Goal: Transaction & Acquisition: Obtain resource

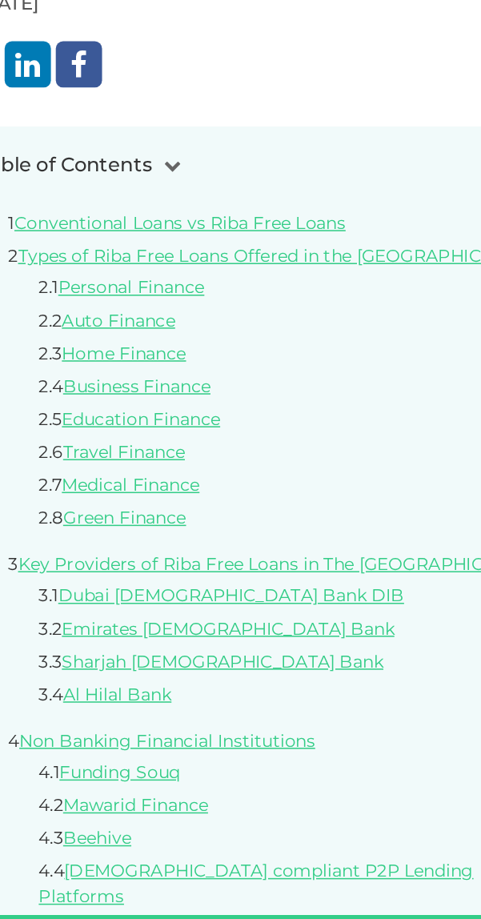
scroll to position [272, 0]
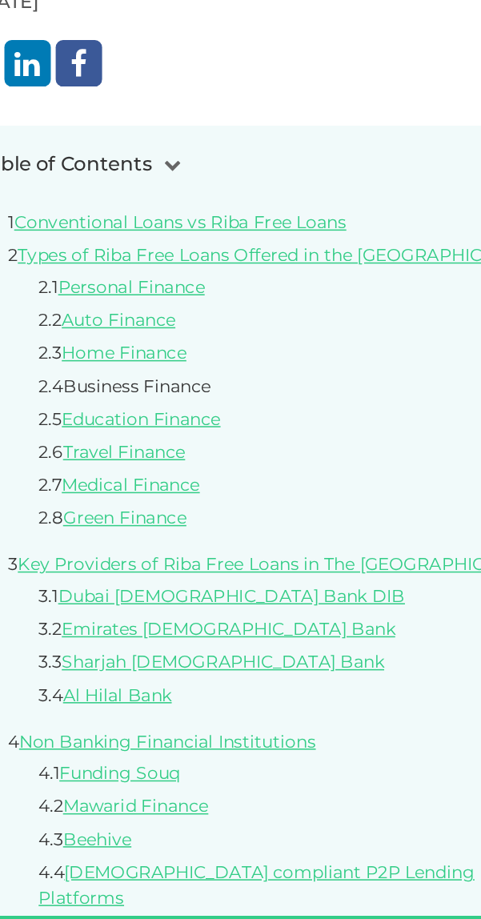
click at [157, 532] on link "Business Finance" at bounding box center [140, 528] width 97 height 14
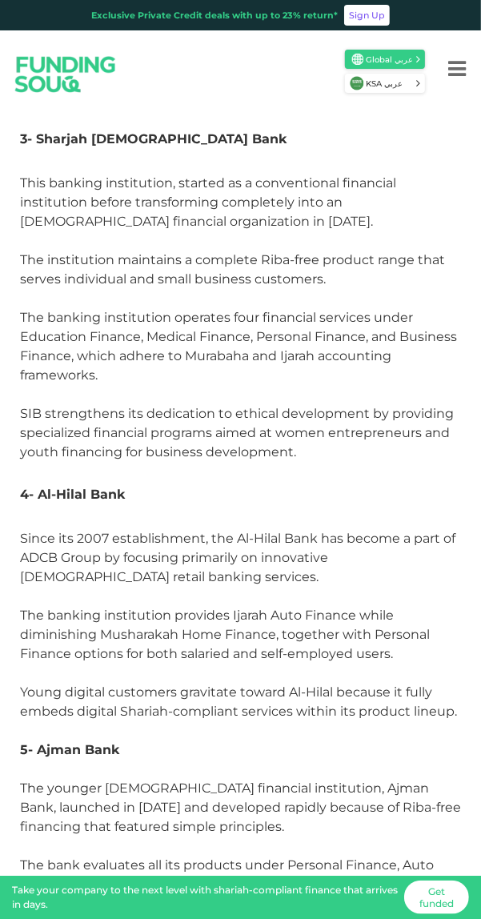
scroll to position [4450, 0]
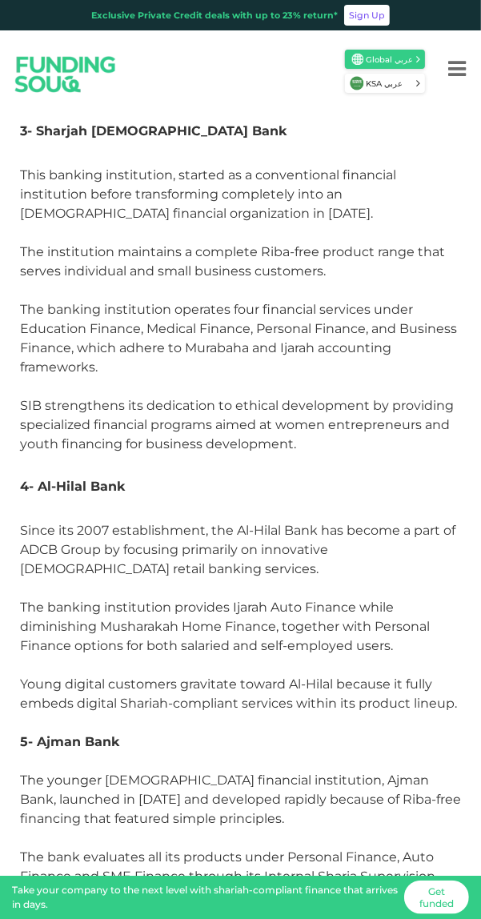
click at [443, 914] on link "Get funded" at bounding box center [436, 898] width 65 height 34
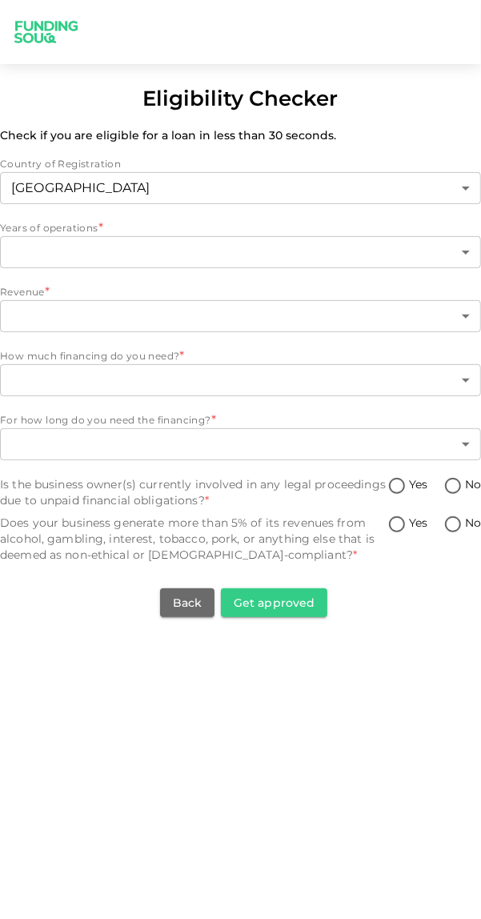
scroll to position [45, 0]
click at [445, 207] on body "Eligibility Checker Check if you are eligible for a loan in less than 30 second…" at bounding box center [240, 459] width 481 height 919
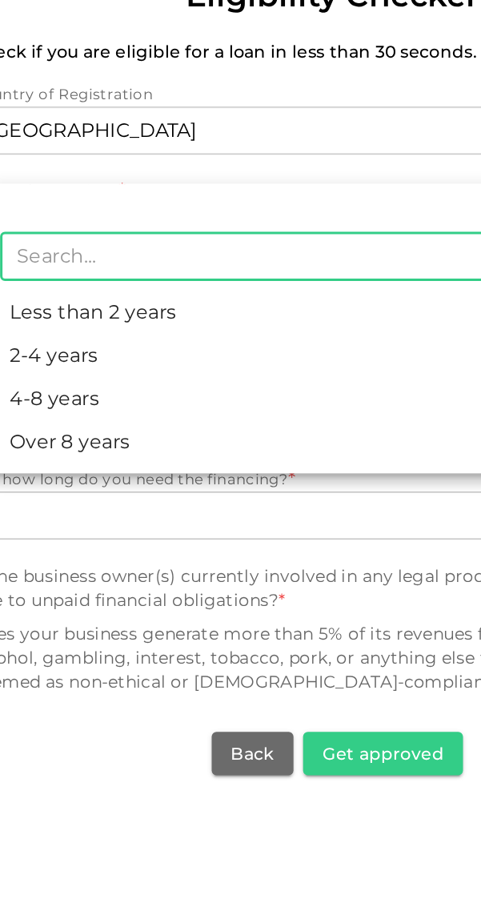
click at [119, 313] on li "Less than 2 years" at bounding box center [253, 309] width 481 height 29
type input "1"
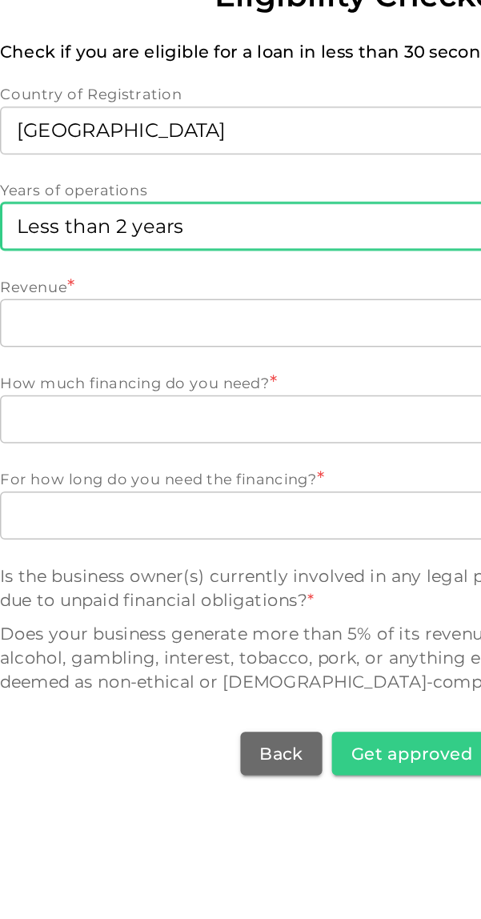
click at [234, 270] on body "Eligibility Checker Check if you are eligible for a loan in less than 30 second…" at bounding box center [240, 459] width 481 height 919
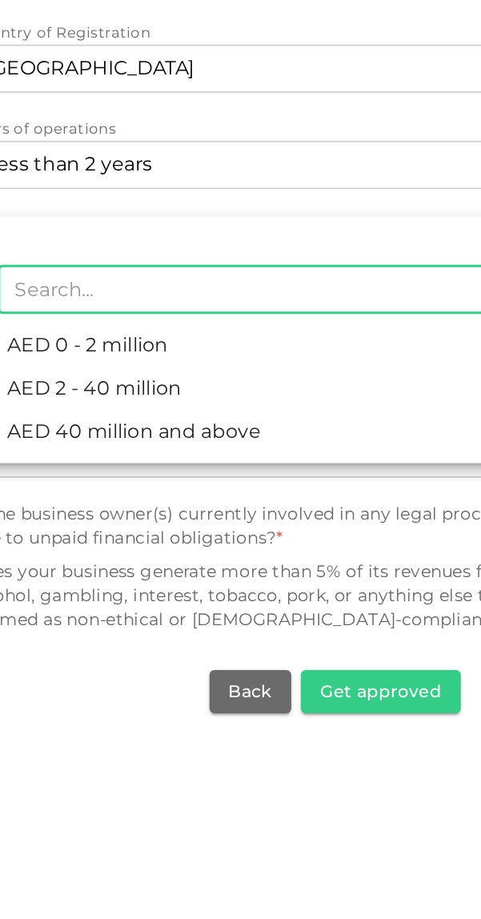
click at [154, 378] on li "AED 0 - 2 million" at bounding box center [253, 372] width 481 height 29
type input "1"
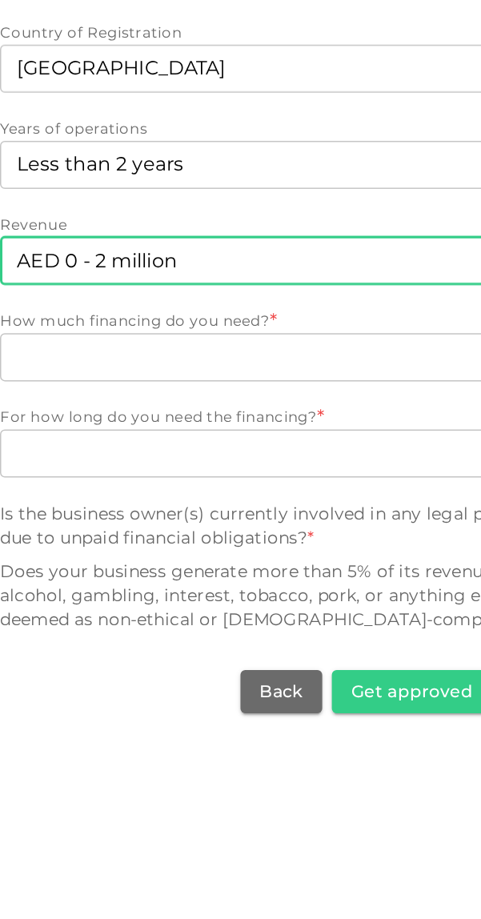
click at [228, 335] on body "Eligibility Checker Check if you are eligible for a loan in less than 30 second…" at bounding box center [240, 459] width 481 height 919
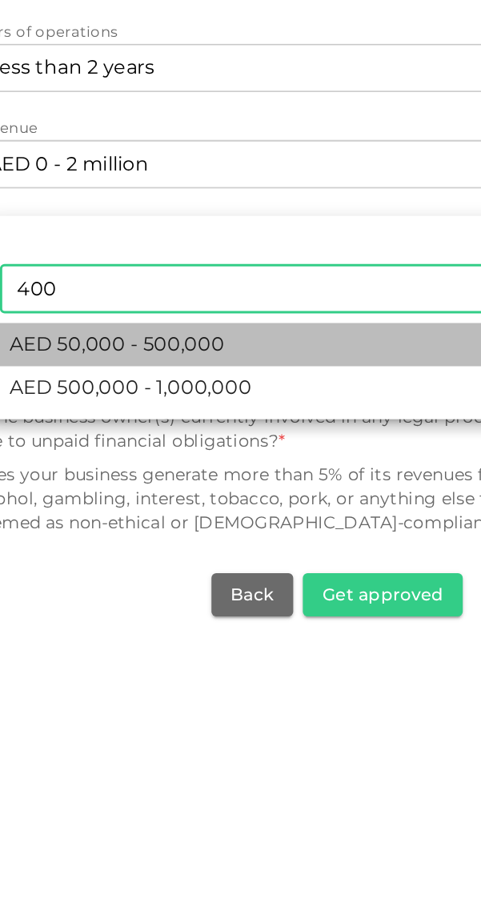
type input "400"
click at [157, 435] on span "AED 50,000 - 500,000" at bounding box center [97, 436] width 143 height 19
type input "1"
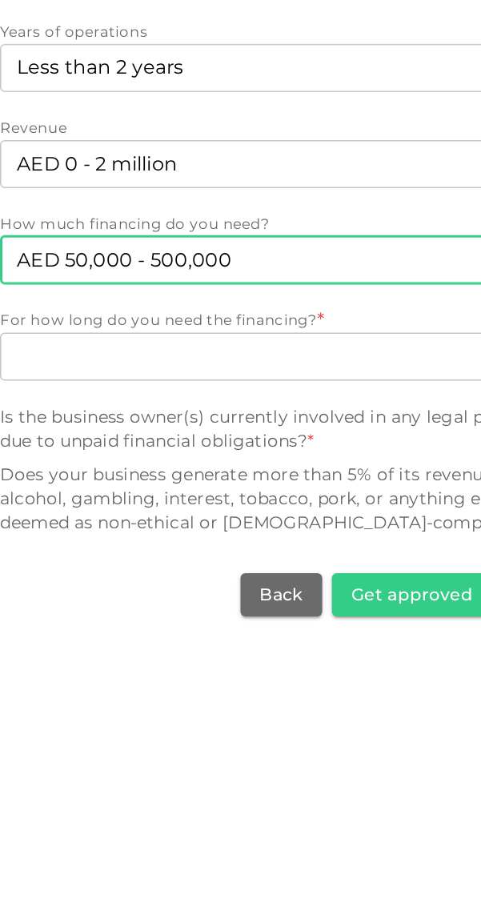
click at [251, 403] on body "Eligibility Checker Check if you are eligible for a loan in less than 30 second…" at bounding box center [240, 459] width 481 height 919
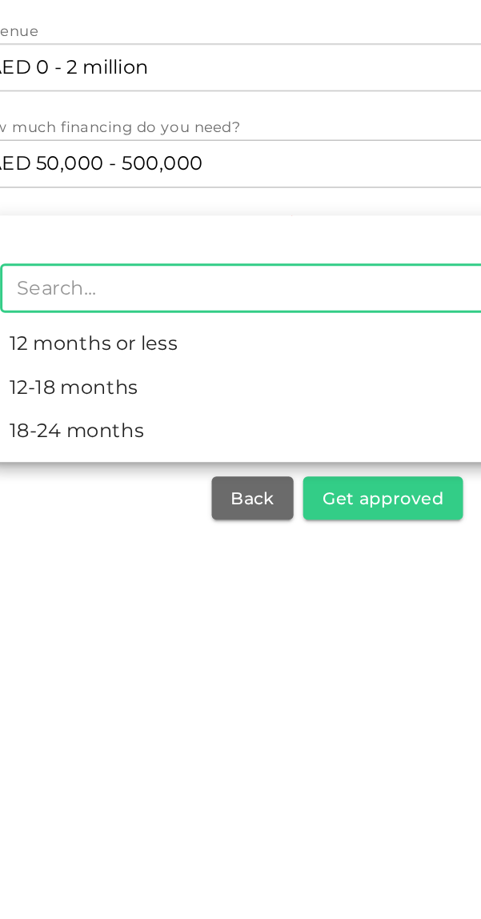
click at [96, 562] on li "18-24 months" at bounding box center [253, 558] width 481 height 29
type input "3"
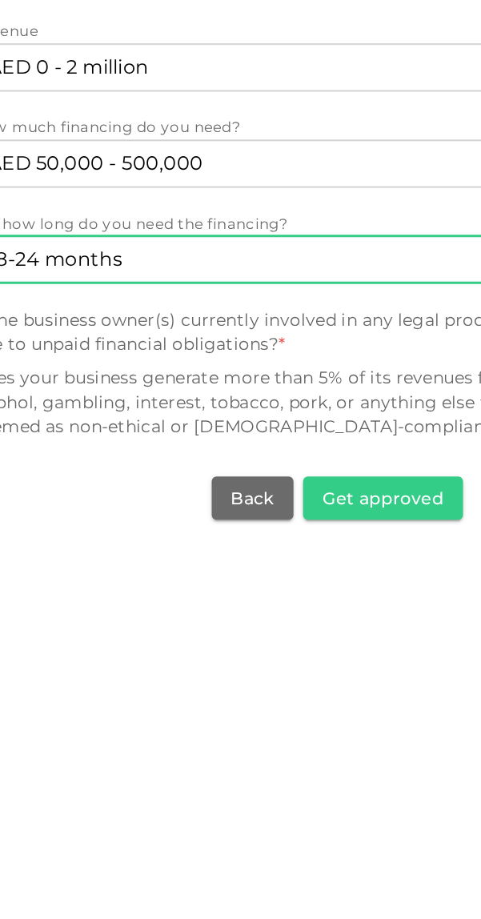
click at [288, 588] on button "Get approved" at bounding box center [274, 602] width 106 height 29
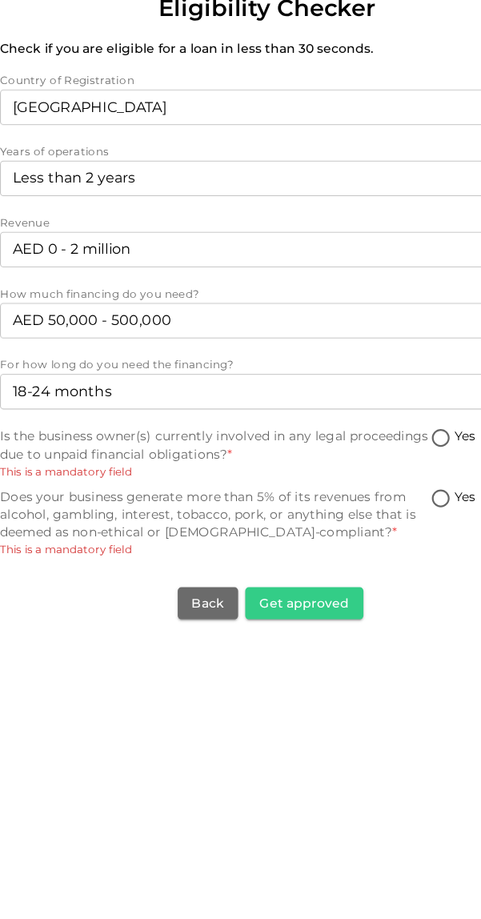
scroll to position [18, 0]
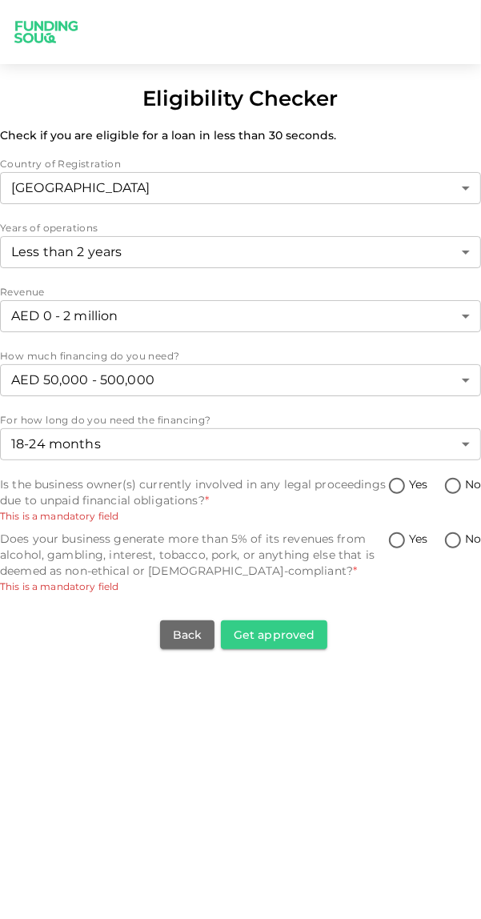
click at [455, 476] on input "No" at bounding box center [453, 487] width 24 height 22
radio input "true"
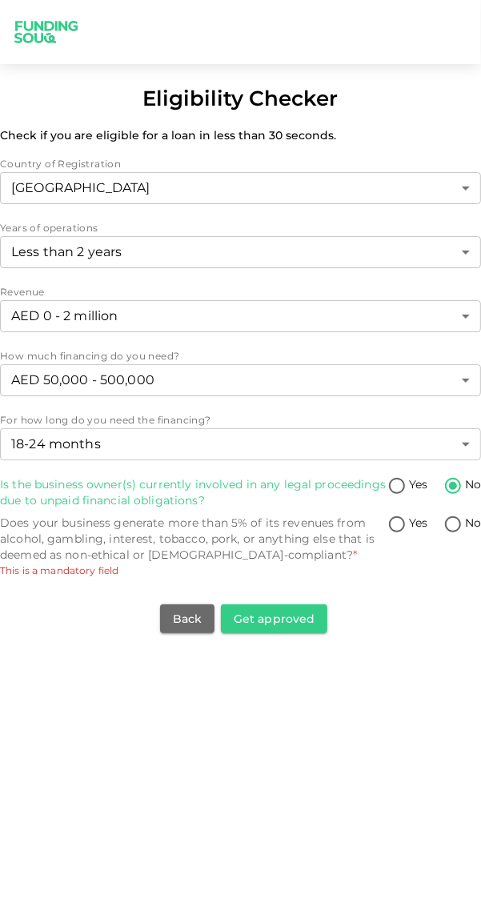
click at [452, 515] on input "No" at bounding box center [453, 526] width 24 height 22
radio input "true"
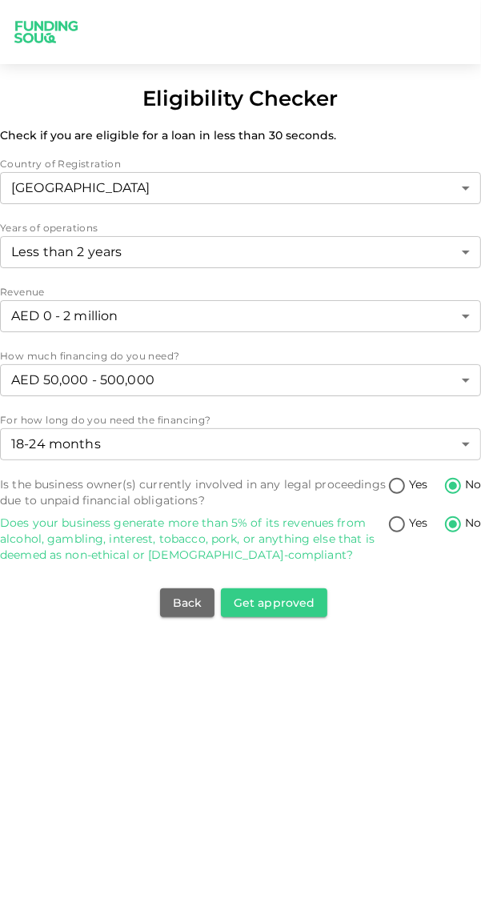
click at [287, 588] on button "Get approved" at bounding box center [274, 602] width 106 height 29
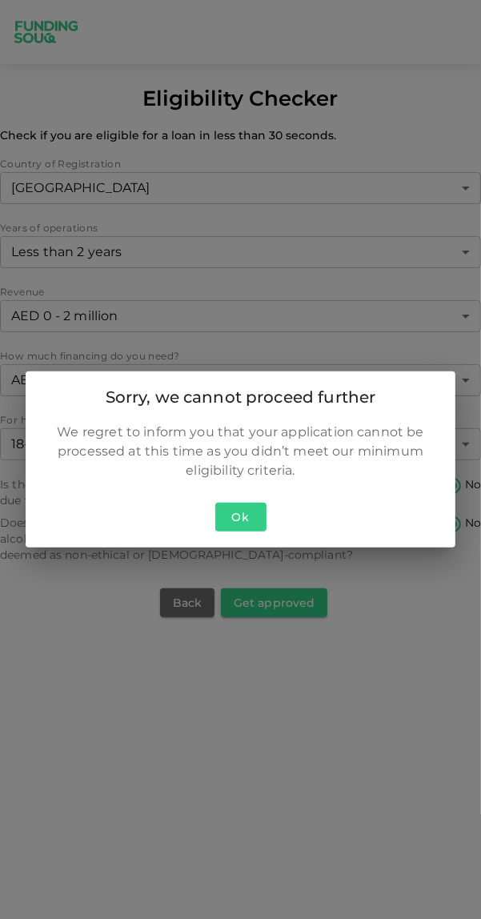
click at [257, 519] on button "Ok" at bounding box center [240, 518] width 51 height 30
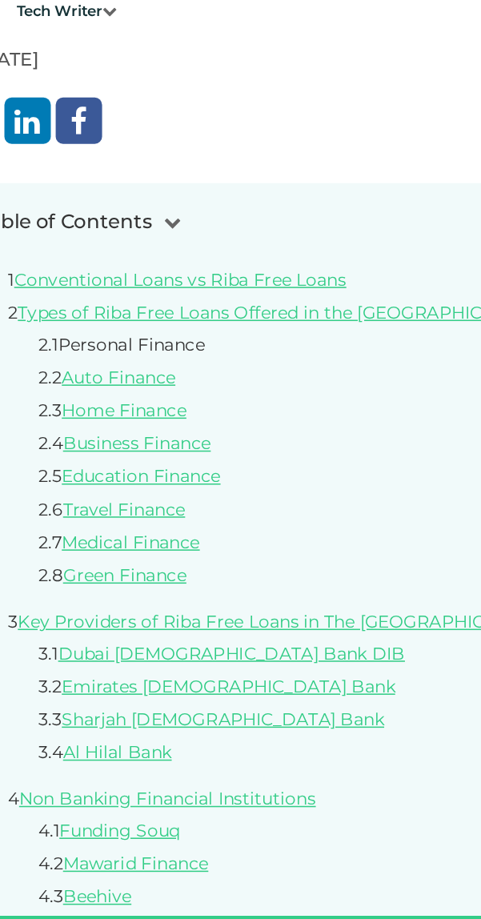
click at [165, 506] on link "Personal Finance" at bounding box center [137, 501] width 96 height 14
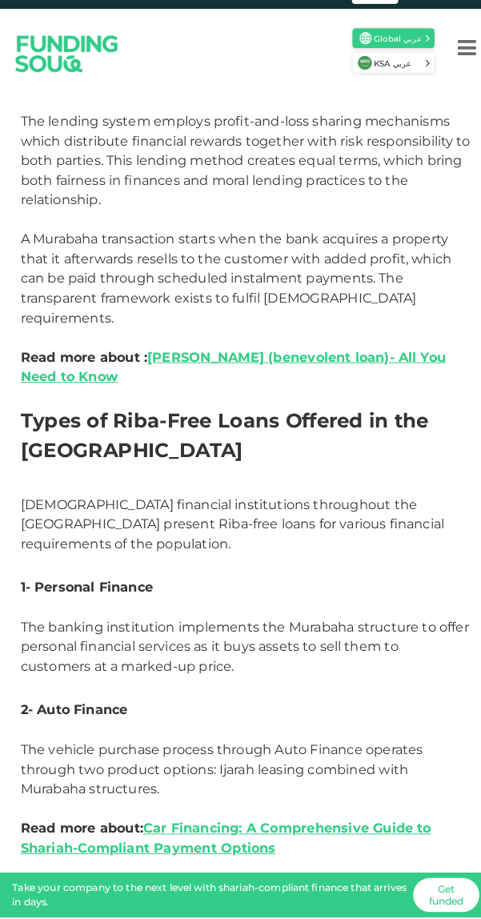
scroll to position [2038, 0]
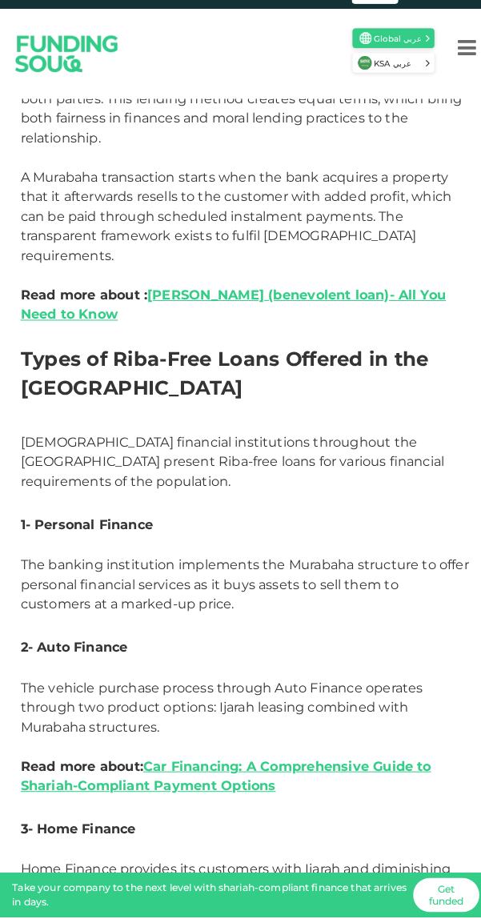
click at [130, 546] on p at bounding box center [240, 555] width 441 height 19
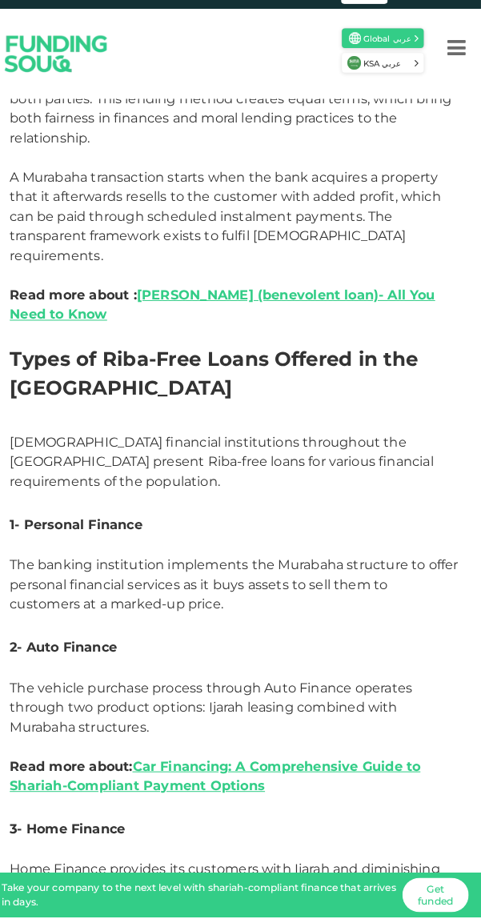
click at [468, 70] on button "Menu" at bounding box center [457, 69] width 48 height 64
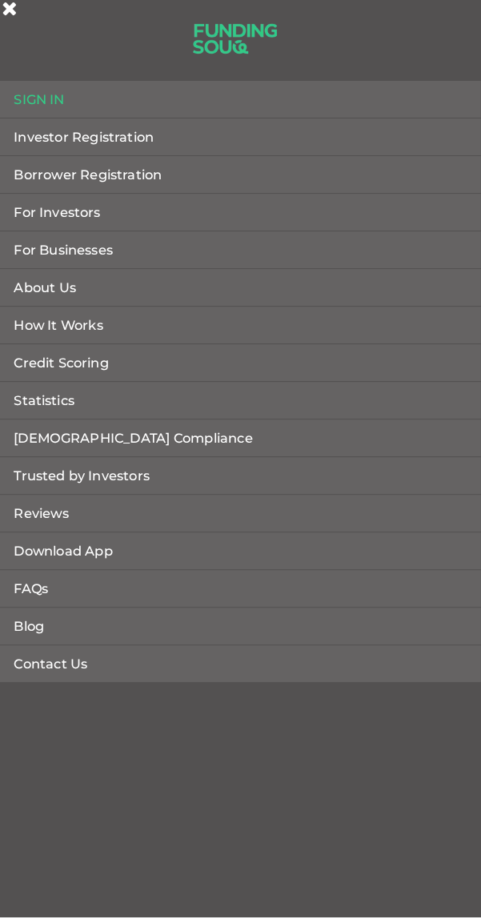
click at [151, 201] on link "Borrower Registration" at bounding box center [240, 193] width 481 height 36
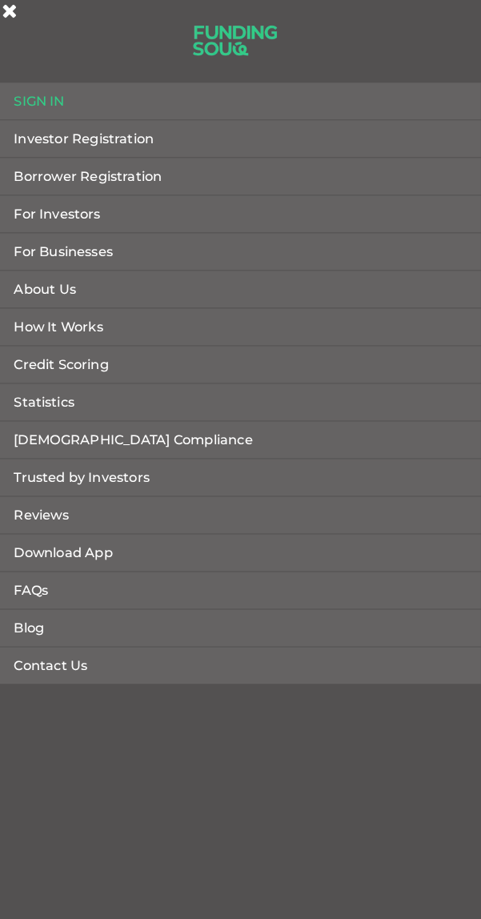
scroll to position [2115, 0]
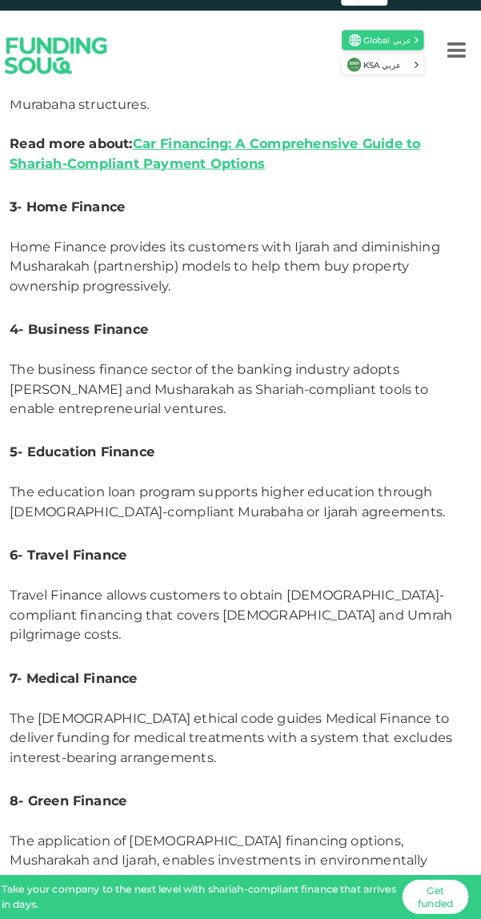
click at [416, 74] on div "KSA عربي" at bounding box center [385, 83] width 80 height 19
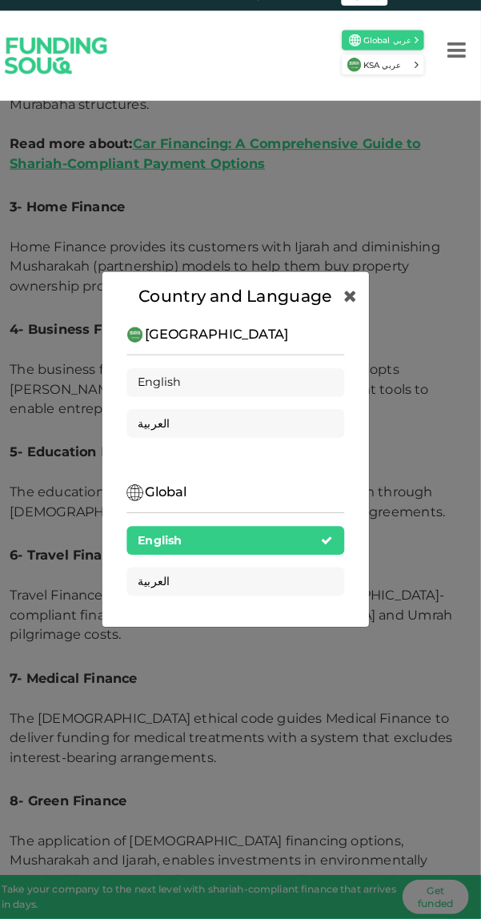
click at [386, 733] on div "Country and Language [GEOGRAPHIC_DATA] English العربية Global English العربية" at bounding box center [240, 459] width 481 height 919
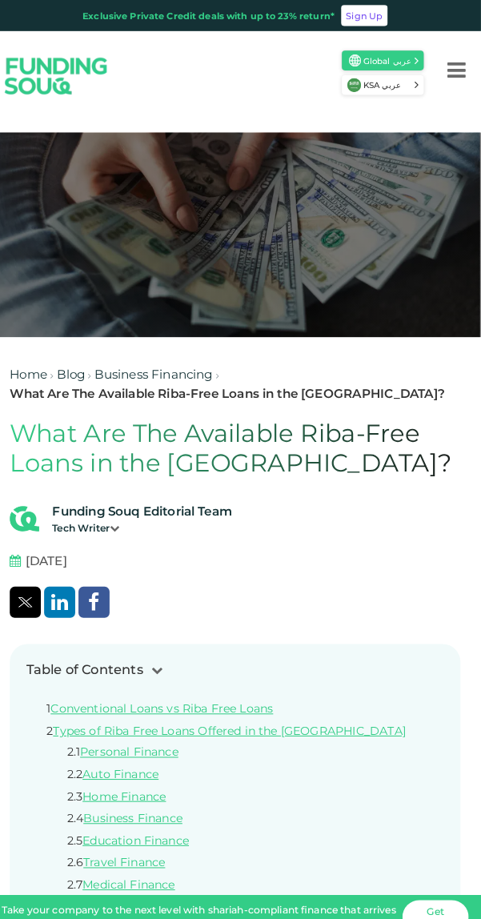
click at [369, 13] on link "Sign Up" at bounding box center [367, 15] width 46 height 21
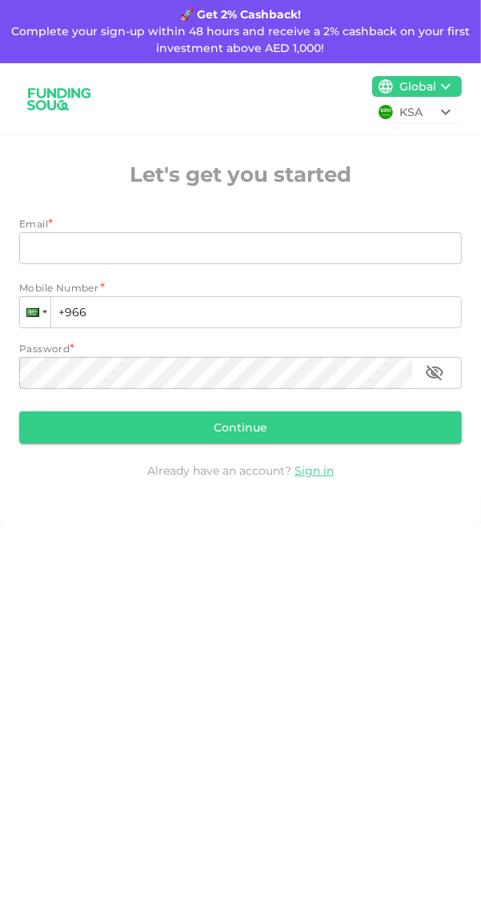
click at [42, 311] on div at bounding box center [35, 312] width 30 height 30
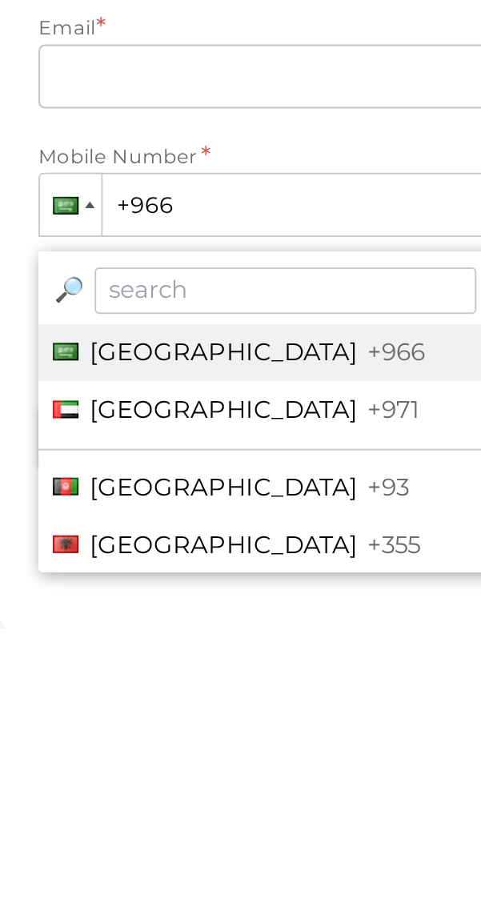
click at [175, 413] on li "United Arab Emirates +971" at bounding box center [139, 415] width 240 height 30
type input "+971"
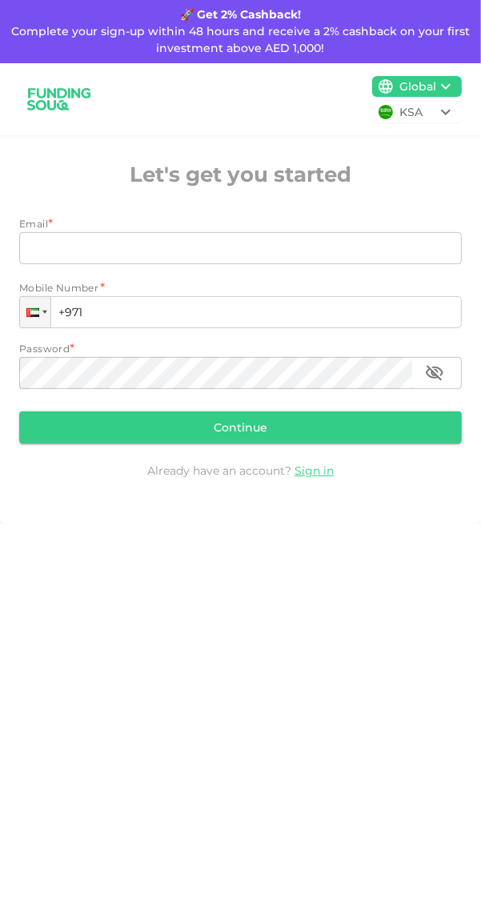
click at [300, 245] on input "Email" at bounding box center [231, 248] width 425 height 32
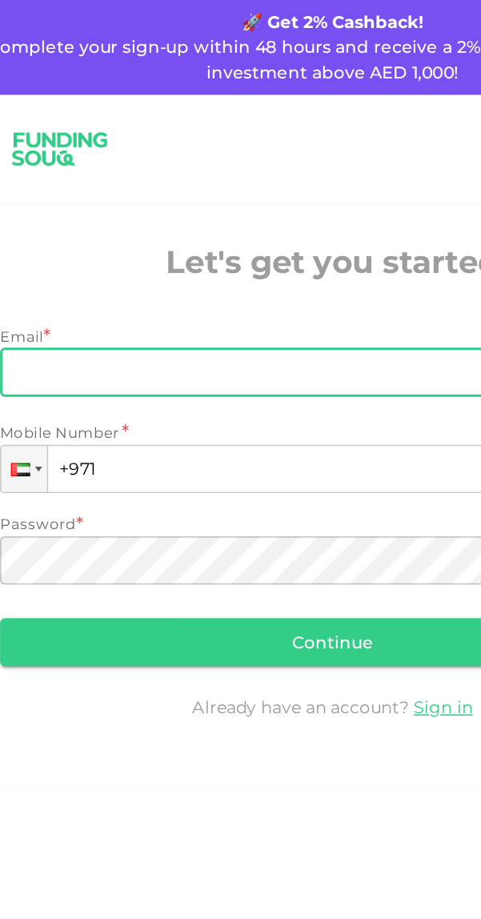
type input "chrisr.cc3@gmail.com"
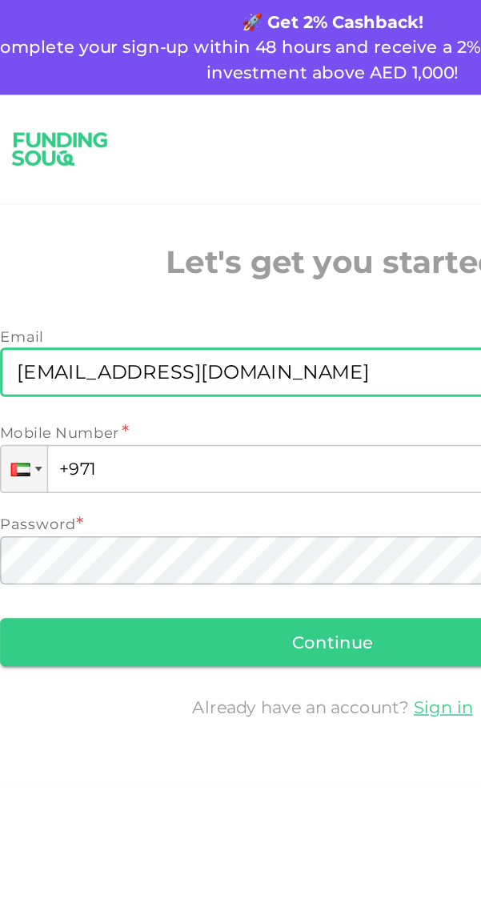
click at [215, 315] on input "+971" at bounding box center [240, 312] width 443 height 32
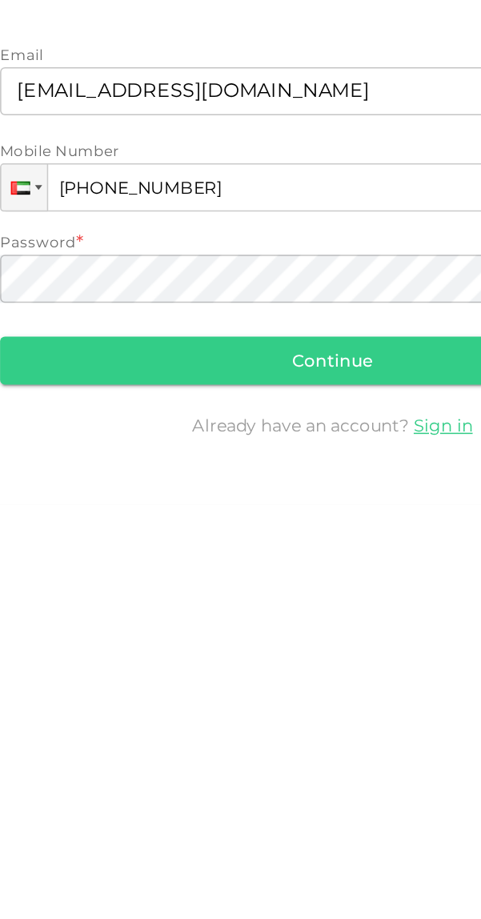
type input "+971 524 805 575"
click at [283, 422] on button "Continue" at bounding box center [240, 427] width 443 height 32
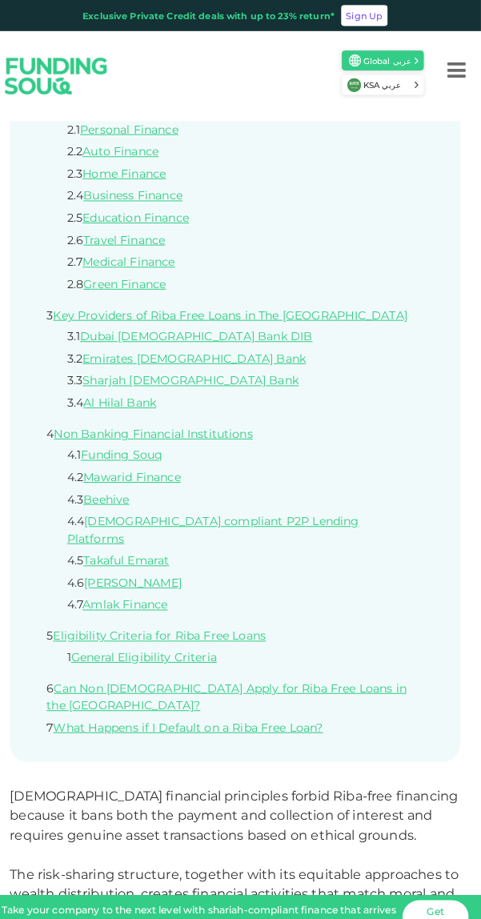
scroll to position [609, 0]
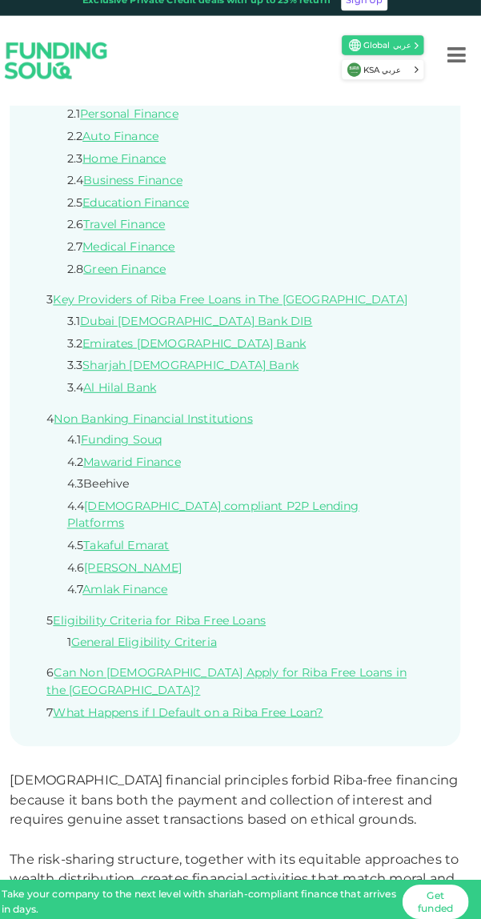
click at [126, 488] on link "Beehive" at bounding box center [114, 488] width 45 height 14
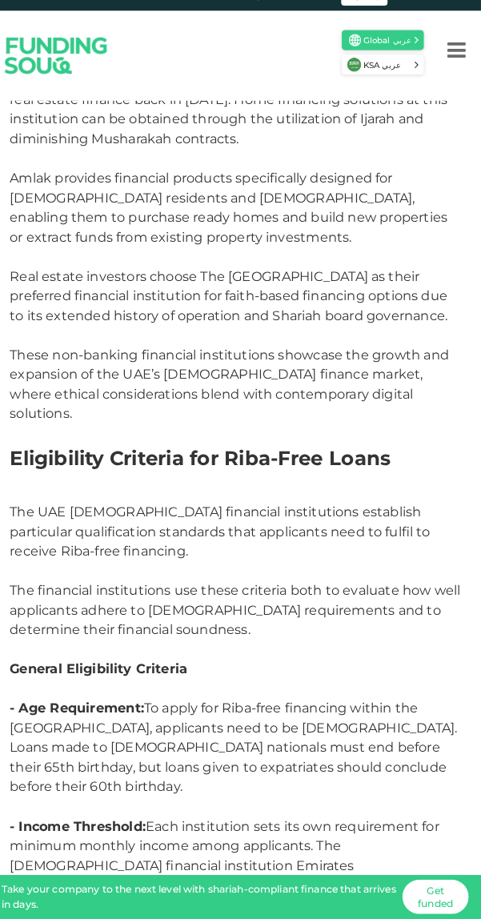
scroll to position [9454, 0]
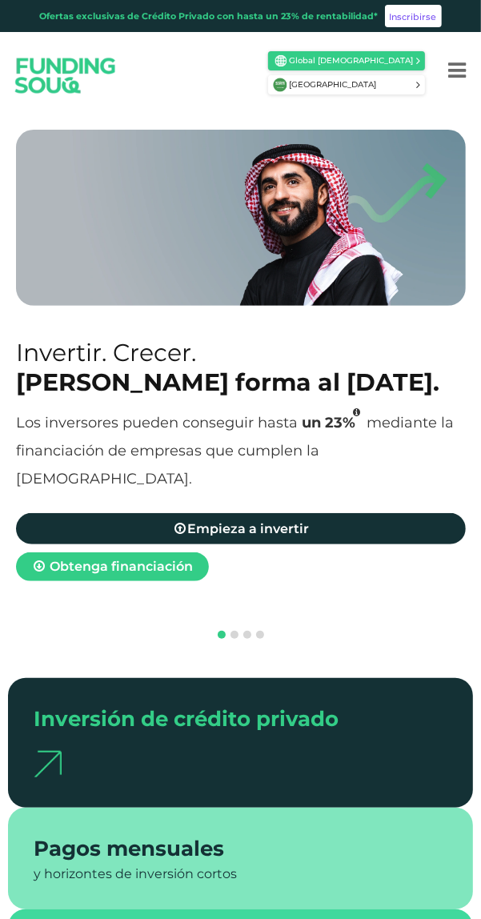
scroll to position [69, 0]
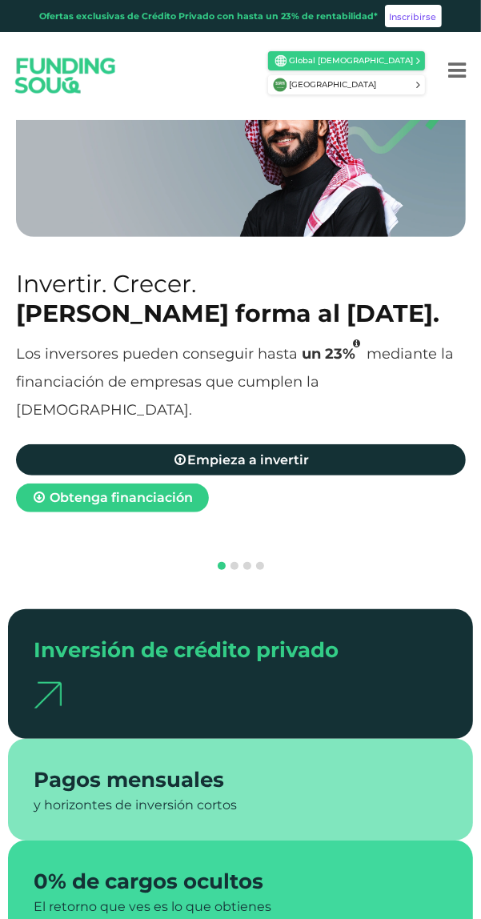
click at [339, 675] on div at bounding box center [241, 689] width 414 height 47
click at [221, 657] on font "Inversión de crédito privado" at bounding box center [186, 650] width 305 height 26
click at [365, 676] on div at bounding box center [241, 689] width 414 height 47
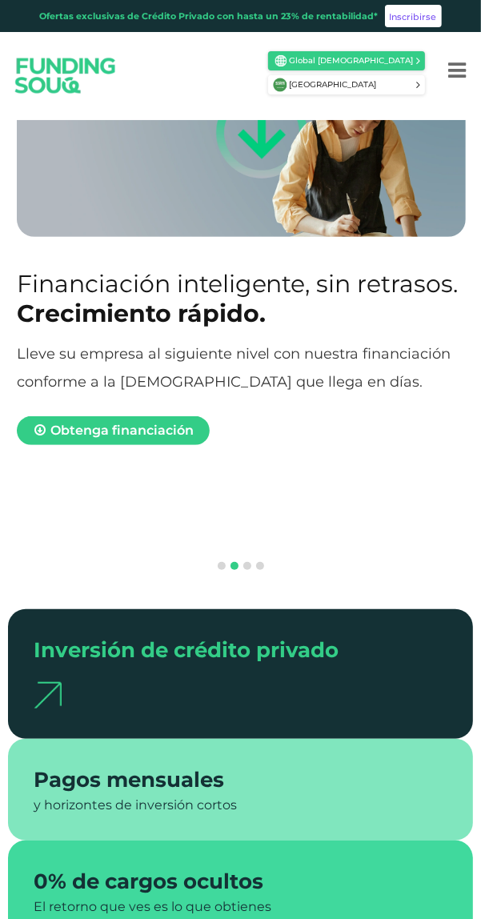
click at [396, 659] on div "Inversión de crédito privado" at bounding box center [220, 650] width 372 height 31
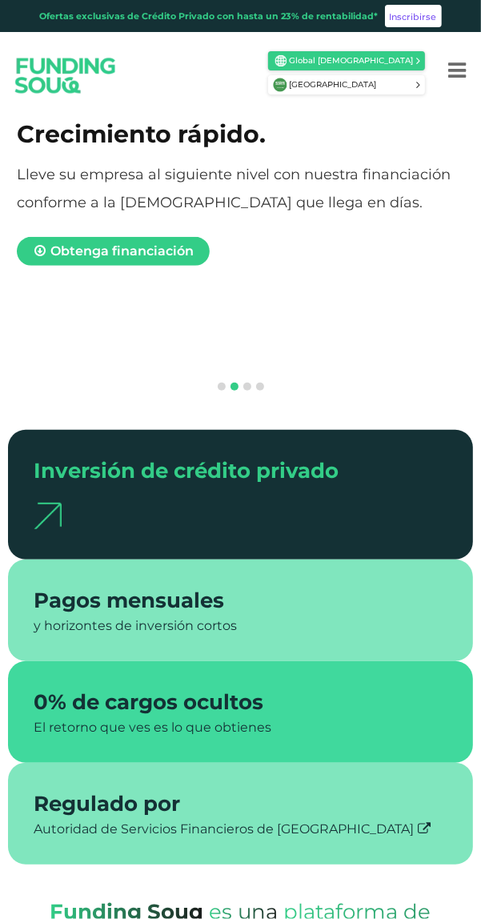
scroll to position [267, 0]
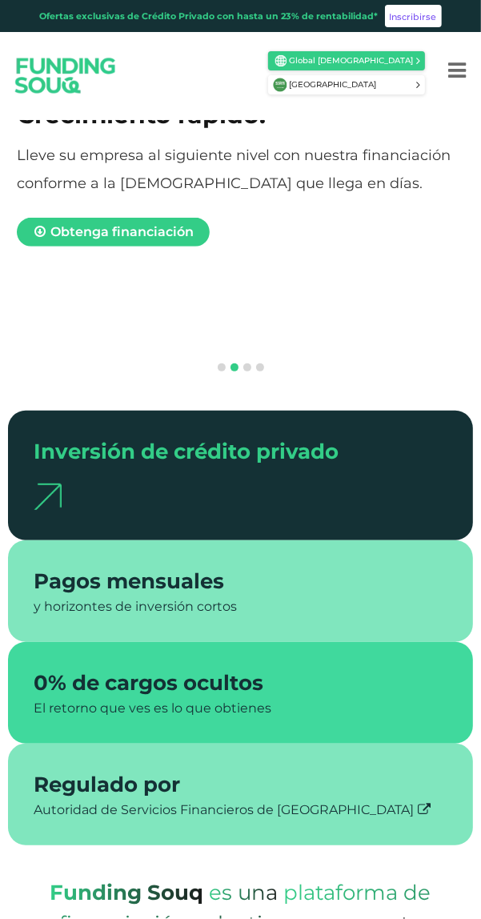
click at [254, 447] on font "Inversión de crédito privado" at bounding box center [186, 452] width 305 height 26
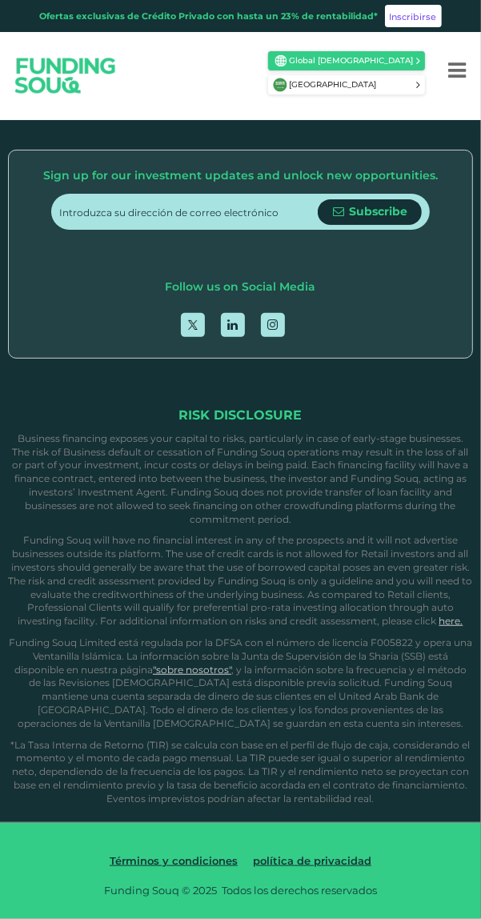
scroll to position [3576, 0]
type tc-range-slider "5"
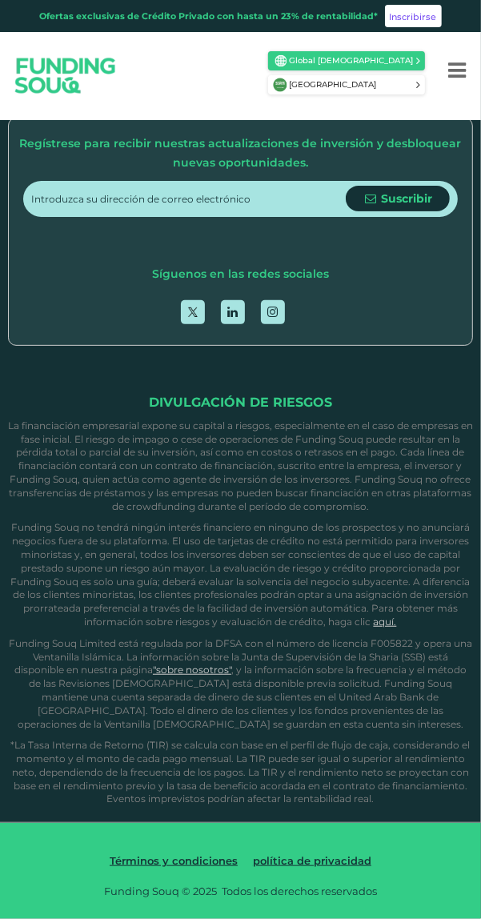
scroll to position [4030, 0]
type tc-range-slider "60000"
type tc-range-slider "30000"
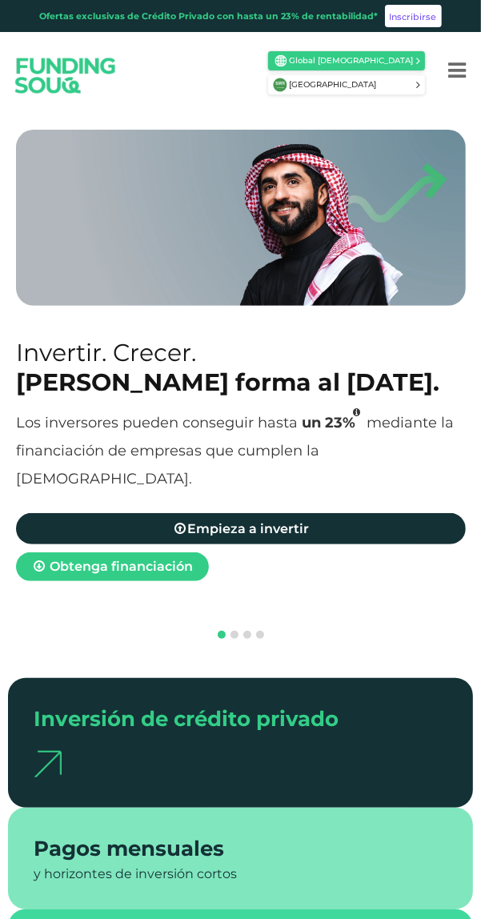
scroll to position [0, 0]
click at [466, 61] on button "Menú" at bounding box center [457, 70] width 48 height 64
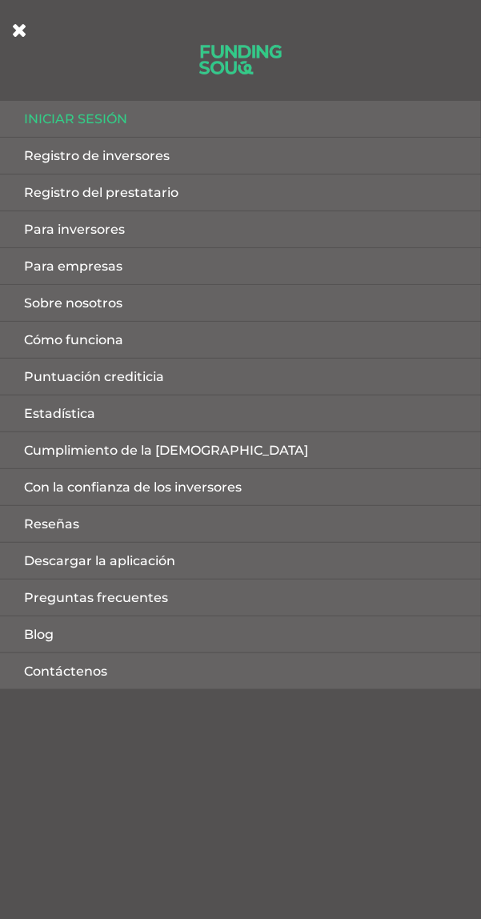
click at [98, 116] on font "Iniciar sesión" at bounding box center [75, 118] width 103 height 15
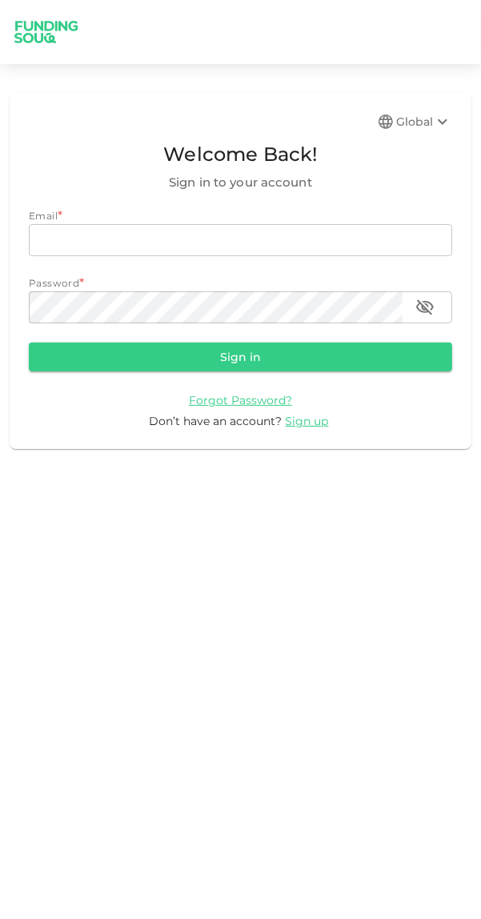
click at [315, 424] on span "Sign up" at bounding box center [307, 421] width 43 height 14
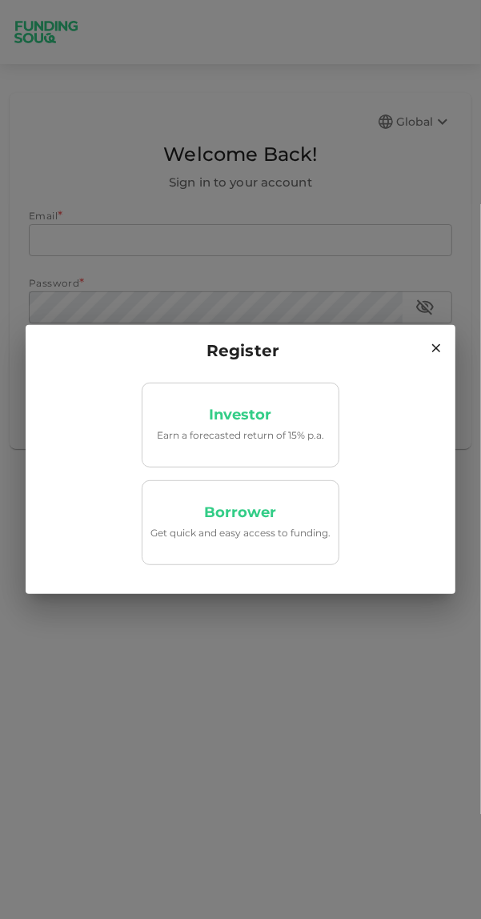
click at [264, 519] on p "Borrower" at bounding box center [241, 512] width 72 height 15
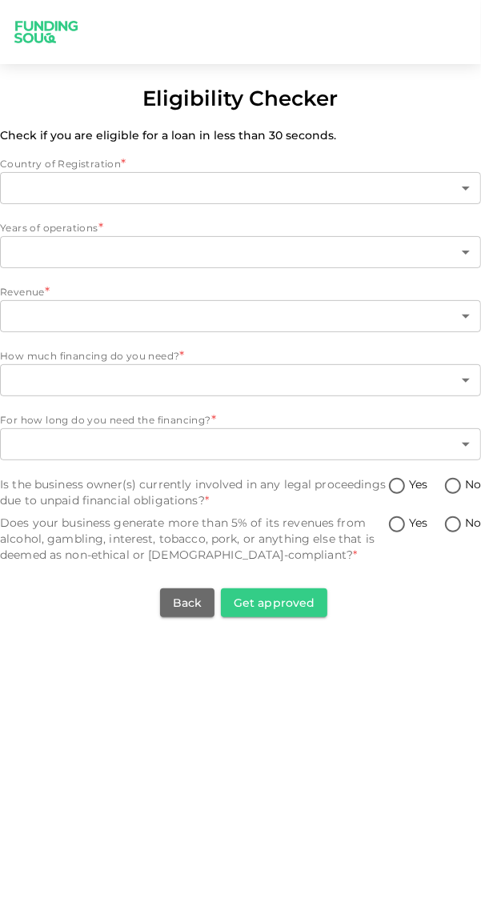
type input "1"
click at [438, 242] on body "Eligibility Checker Check if you are eligible for a loan in less than 30 second…" at bounding box center [240, 459] width 481 height 919
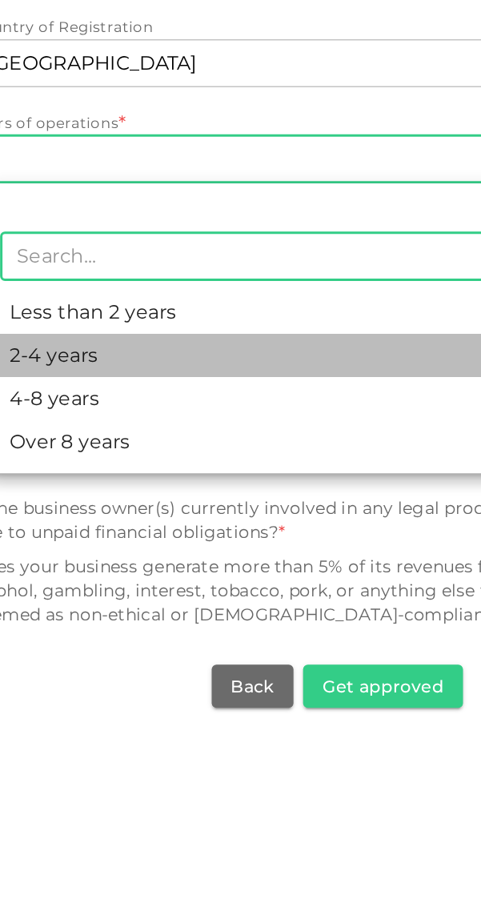
click at [75, 381] on li "2-4 years" at bounding box center [253, 382] width 481 height 29
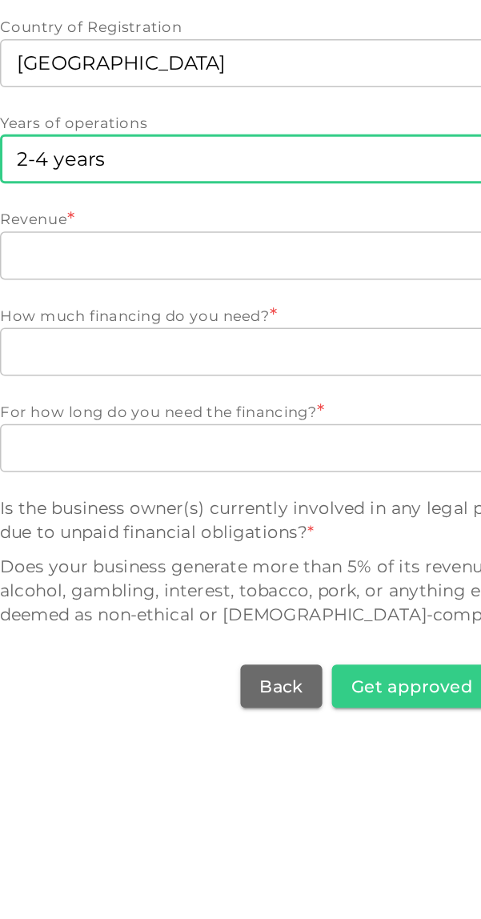
click at [207, 252] on body "Eligibility Checker Check if you are eligible for a loan in less than 30 second…" at bounding box center [240, 459] width 481 height 919
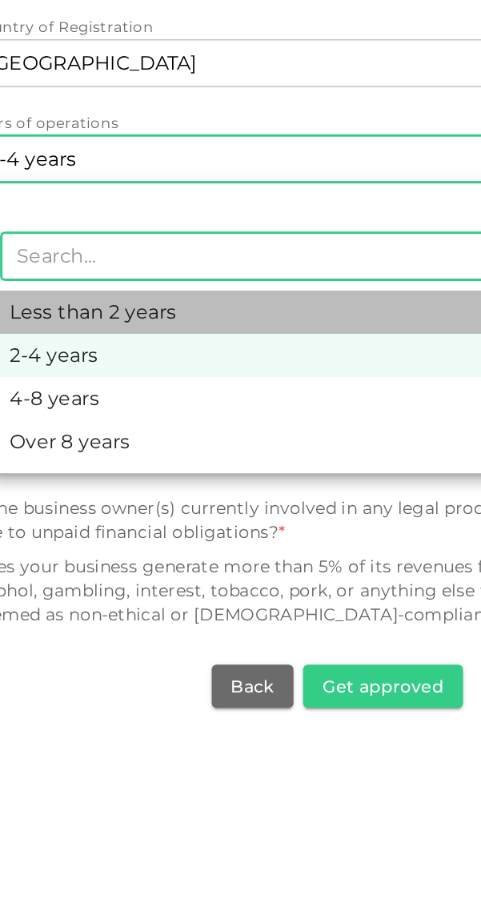
click at [190, 354] on li "Less than 2 years" at bounding box center [253, 353] width 481 height 29
type input "1"
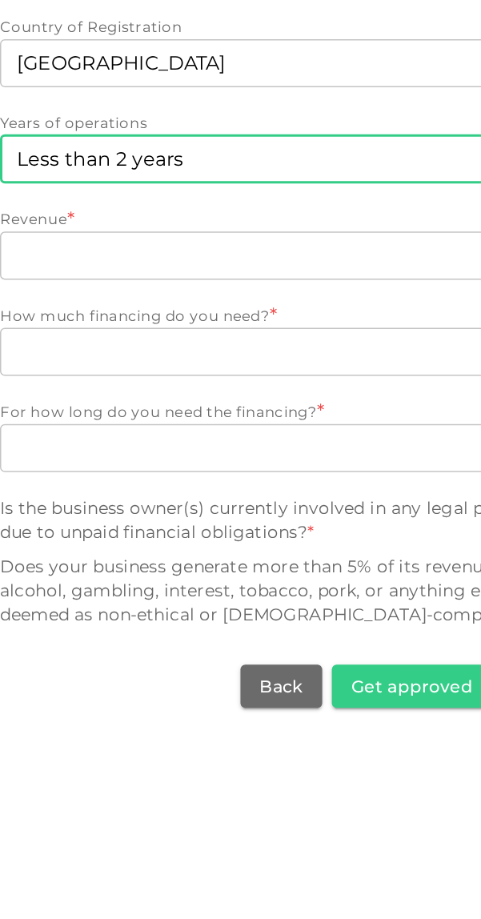
click at [229, 376] on body "Eligibility Checker Check if you are eligible for a loan in less than 30 second…" at bounding box center [240, 459] width 481 height 919
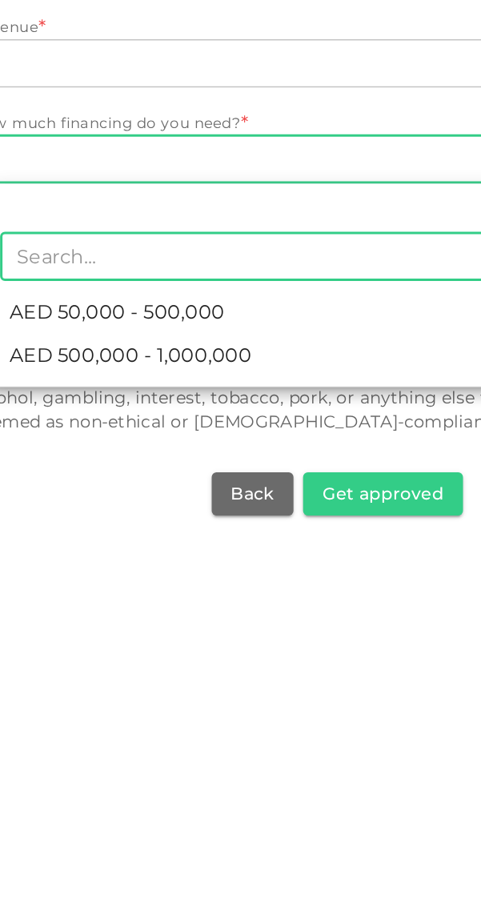
click at [157, 485] on span "AED 50,000 - 500,000" at bounding box center [97, 481] width 143 height 19
type input "1"
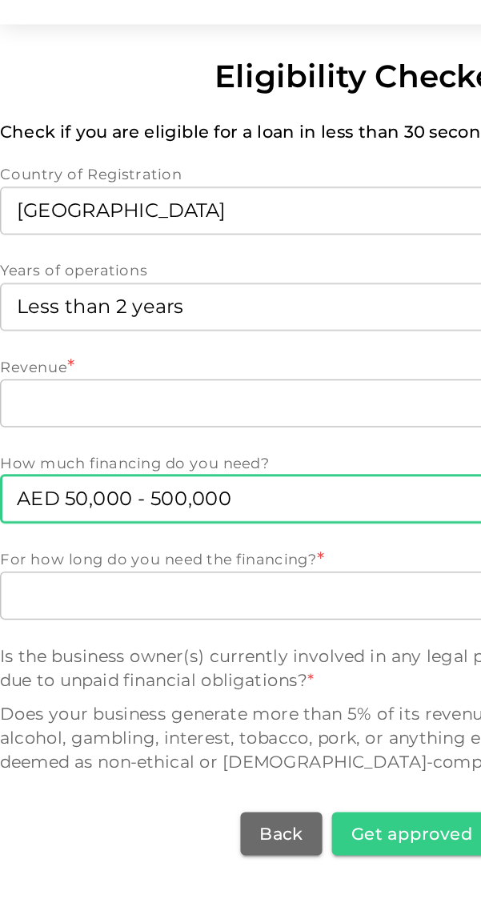
click at [171, 319] on body "Eligibility Checker Check if you are eligible for a loan in less than 30 second…" at bounding box center [240, 459] width 481 height 919
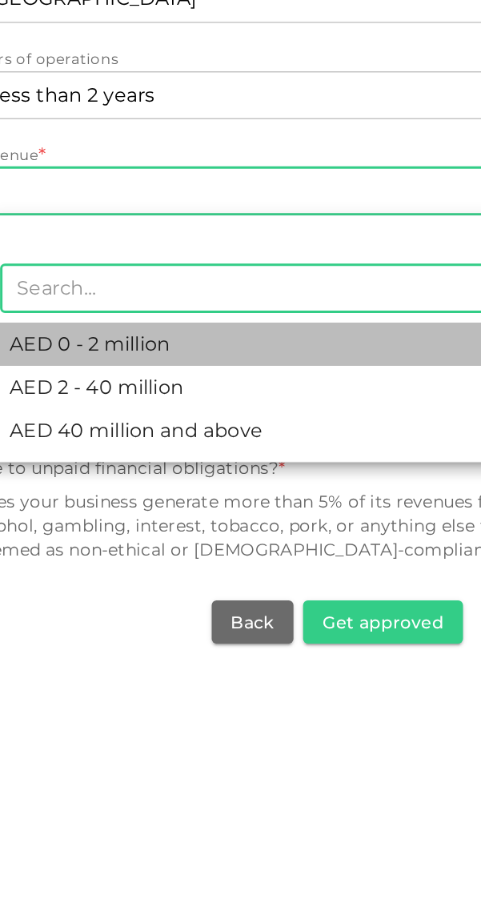
click at [118, 422] on li "AED 0 - 2 million" at bounding box center [253, 417] width 481 height 29
type input "1"
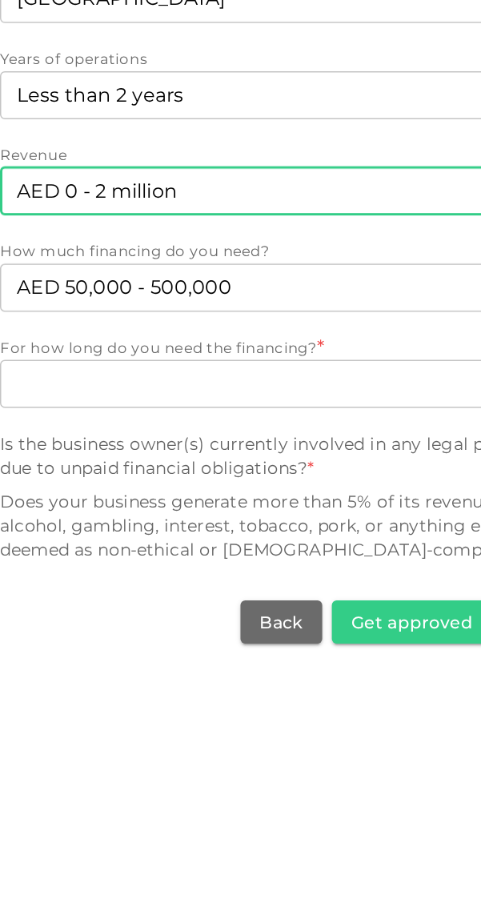
click at [175, 445] on body "Eligibility Checker Check if you are eligible for a loan in less than 30 second…" at bounding box center [240, 459] width 481 height 919
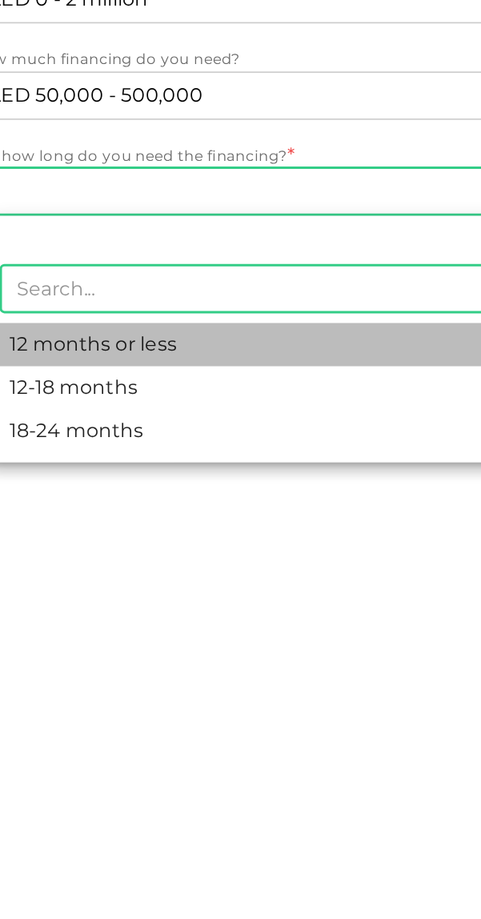
click at [135, 548] on li "12 months or less" at bounding box center [253, 546] width 481 height 29
type input "1"
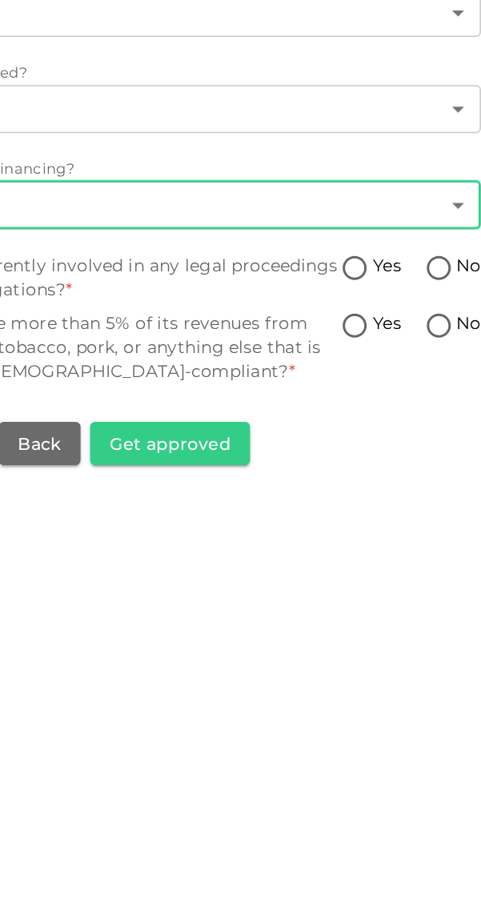
click at [454, 479] on input "No" at bounding box center [453, 487] width 24 height 22
radio input "true"
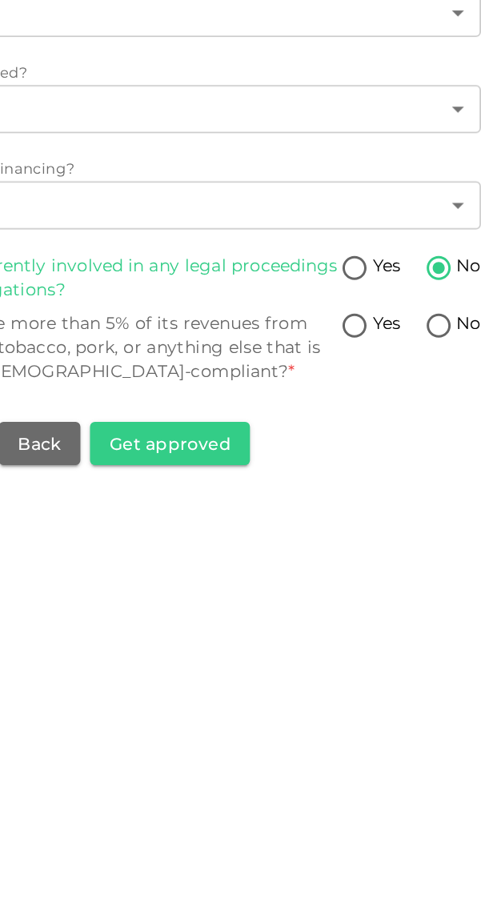
click at [456, 520] on input "No" at bounding box center [453, 526] width 24 height 22
radio input "true"
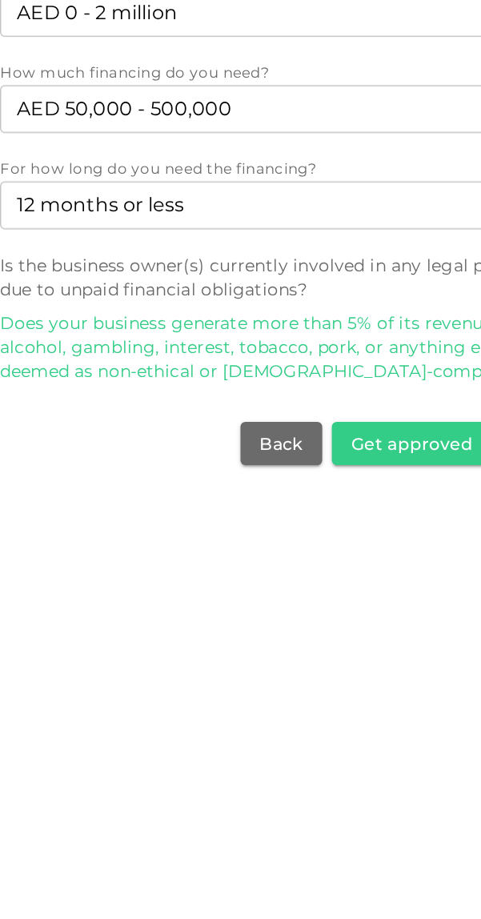
click at [279, 598] on button "Get approved" at bounding box center [274, 602] width 106 height 29
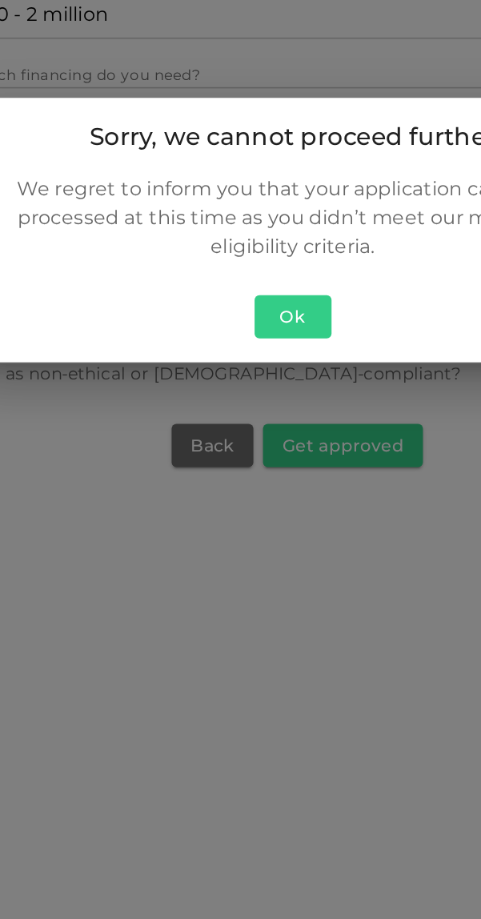
click at [252, 516] on button "Ok" at bounding box center [240, 518] width 51 height 30
